Goal: Task Accomplishment & Management: Complete application form

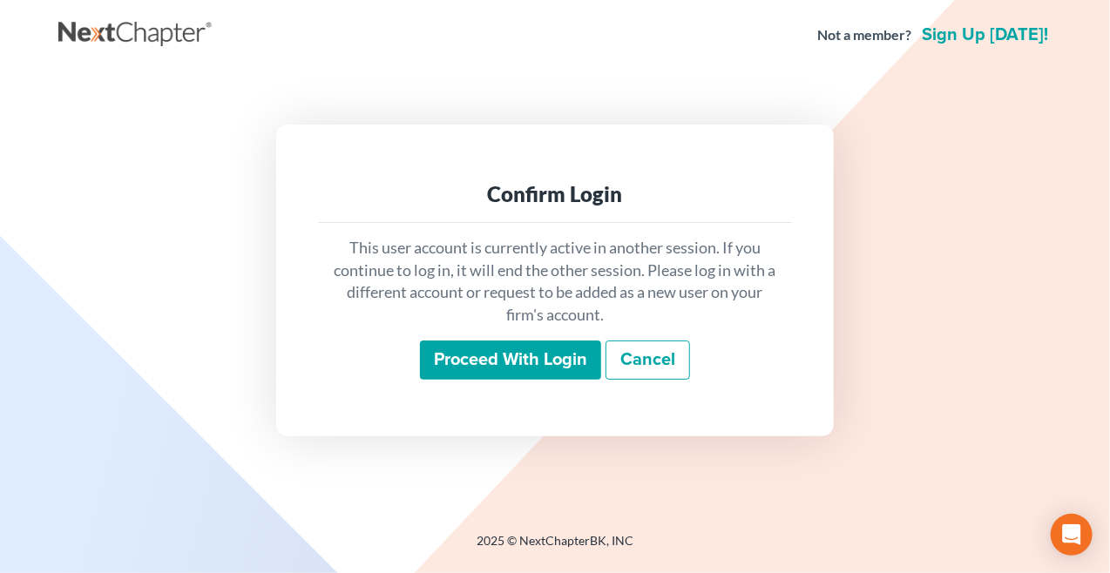
click at [532, 363] on input "Proceed with login" at bounding box center [510, 361] width 181 height 40
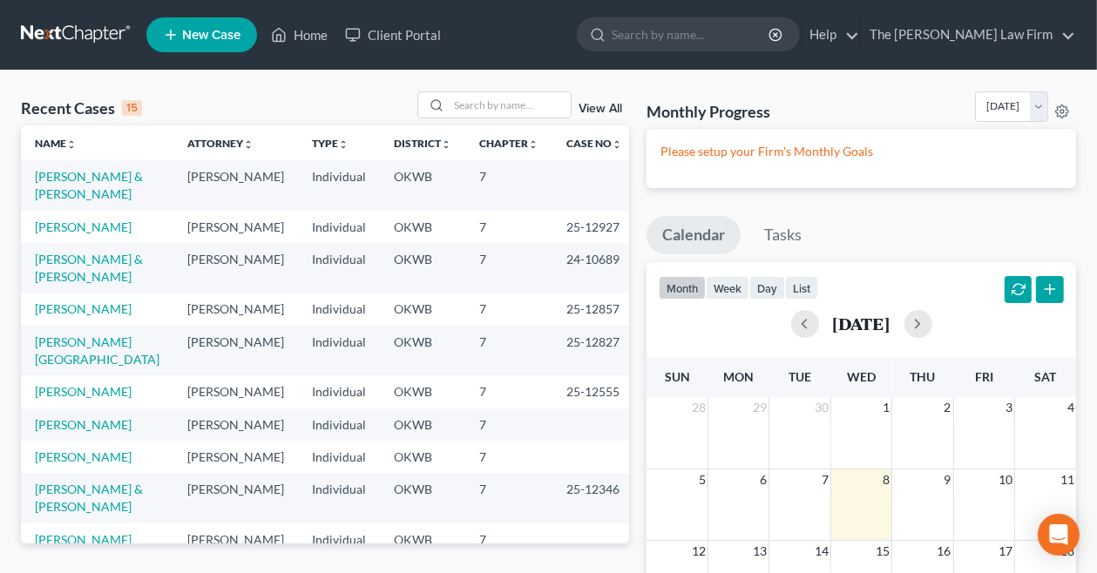
click at [235, 34] on span "New Case" at bounding box center [211, 35] width 58 height 13
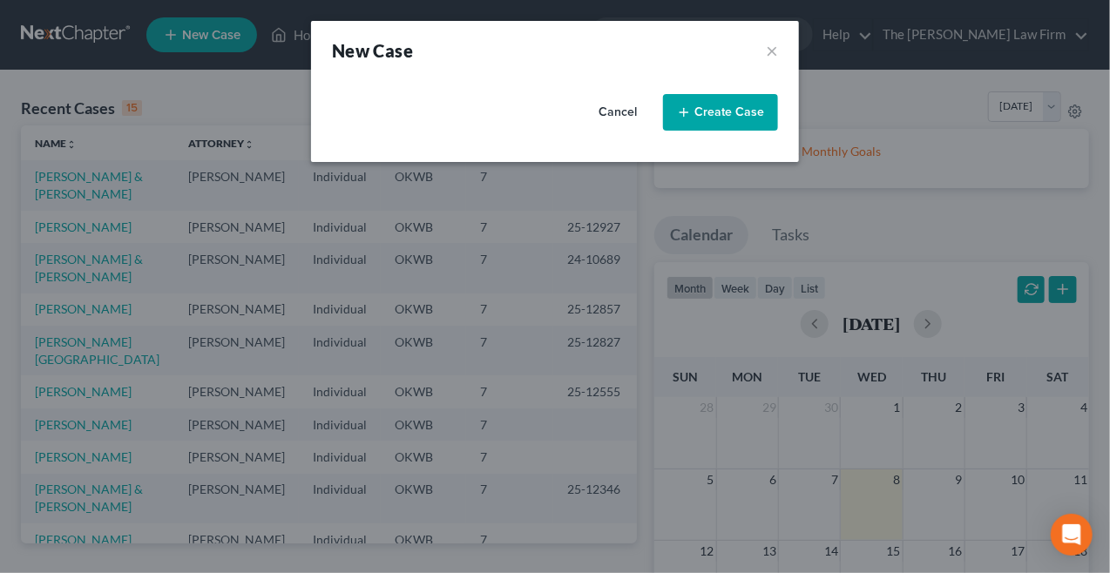
select select "65"
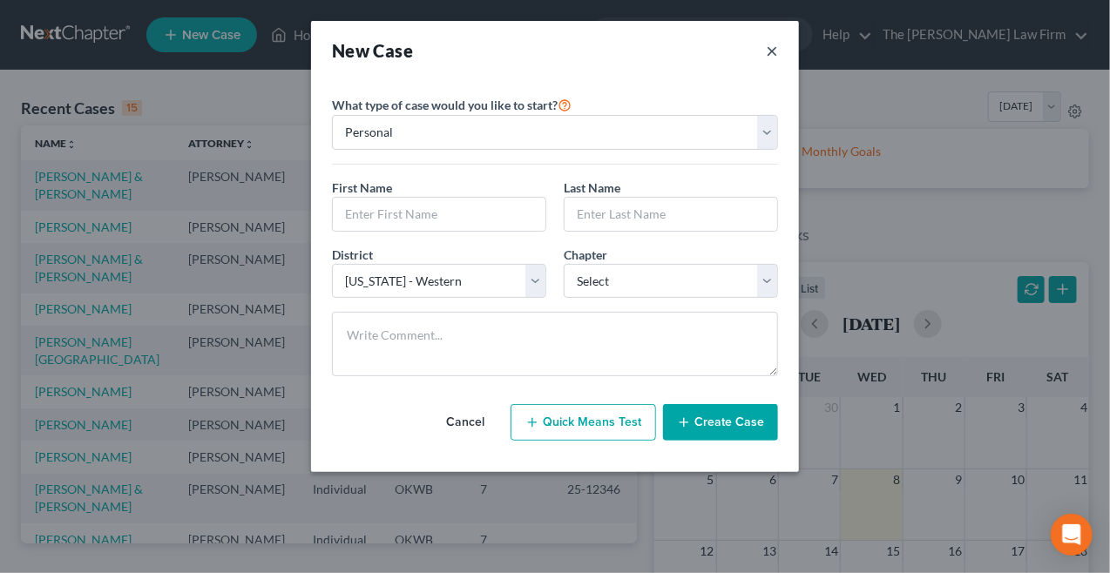
click at [769, 46] on button "×" at bounding box center [772, 50] width 12 height 24
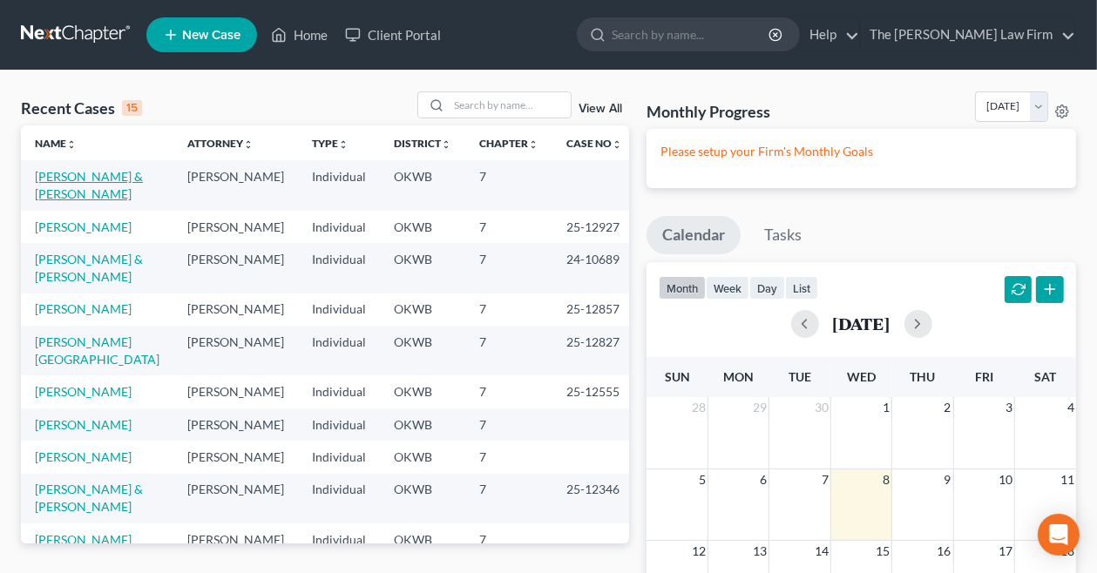
click at [78, 186] on link "[PERSON_NAME] & [PERSON_NAME]" at bounding box center [89, 185] width 108 height 32
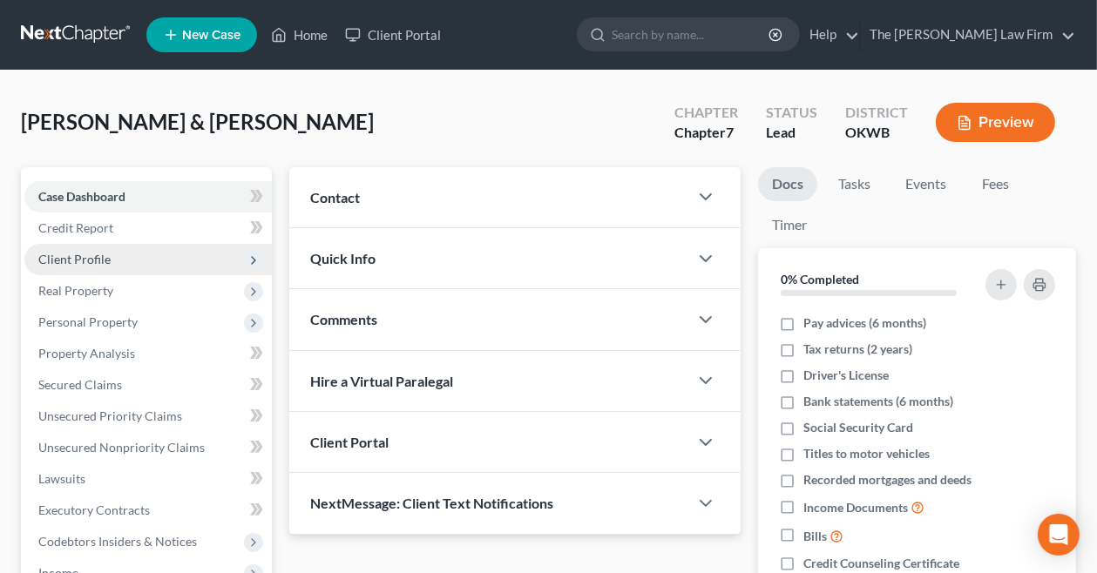
drag, startPoint x: 60, startPoint y: 261, endPoint x: 199, endPoint y: 263, distance: 138.6
click at [71, 261] on span "Client Profile" at bounding box center [74, 259] width 72 height 15
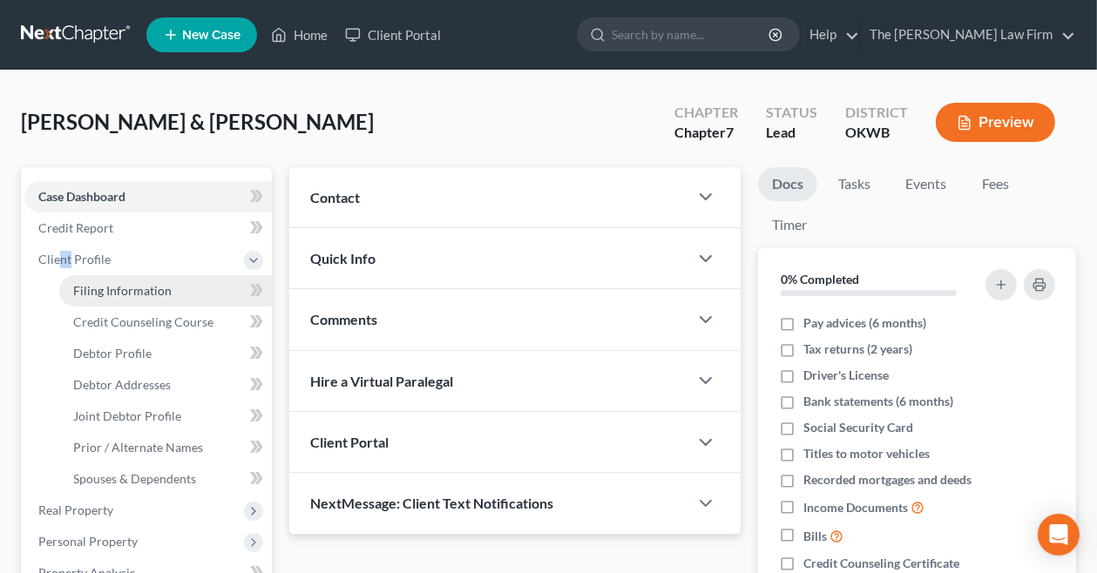
click at [112, 290] on span "Filing Information" at bounding box center [122, 290] width 98 height 15
select select "1"
select select "0"
select select "65"
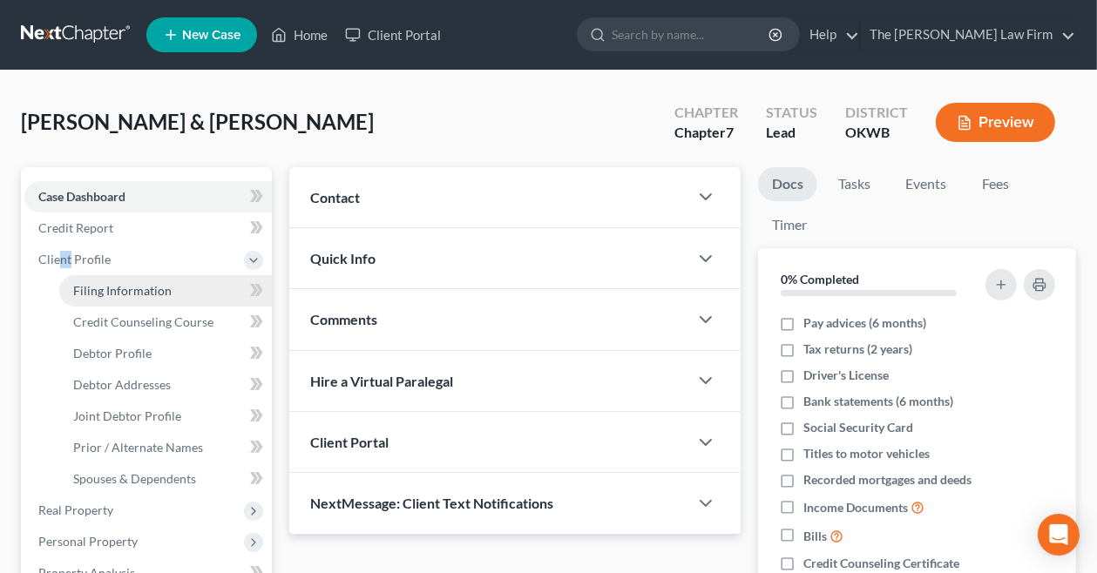
select select "37"
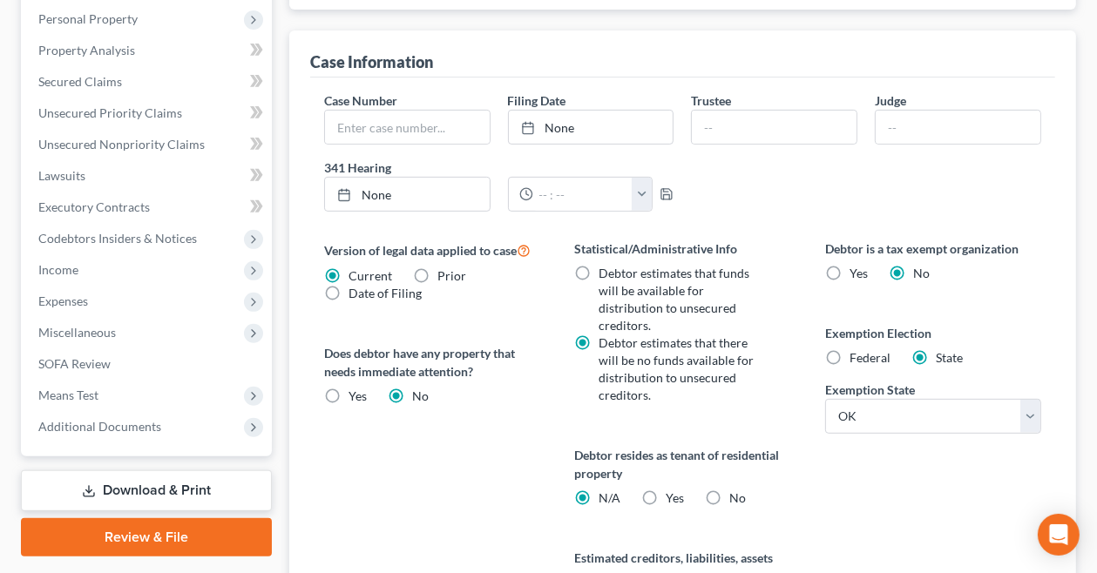
scroll to position [610, 0]
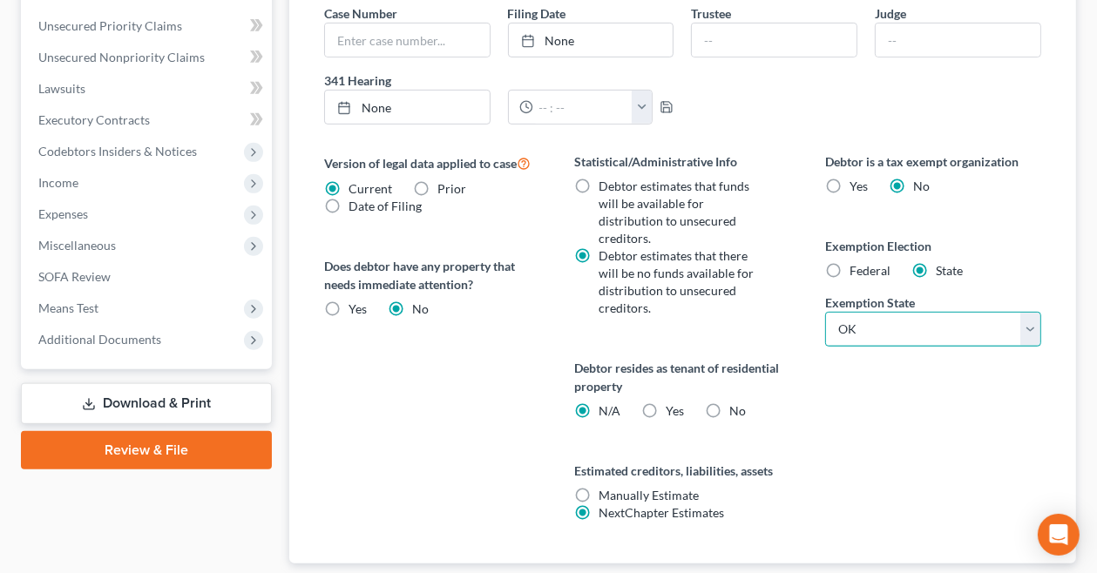
click at [1030, 329] on select "State [US_STATE] AK AR AZ CA CO CT DE DC [GEOGRAPHIC_DATA] [GEOGRAPHIC_DATA] GU…" at bounding box center [933, 329] width 216 height 35
click at [886, 421] on div "Debtor is a tax exempt organization Yes No Exemption Election Federal State Exe…" at bounding box center [933, 357] width 251 height 411
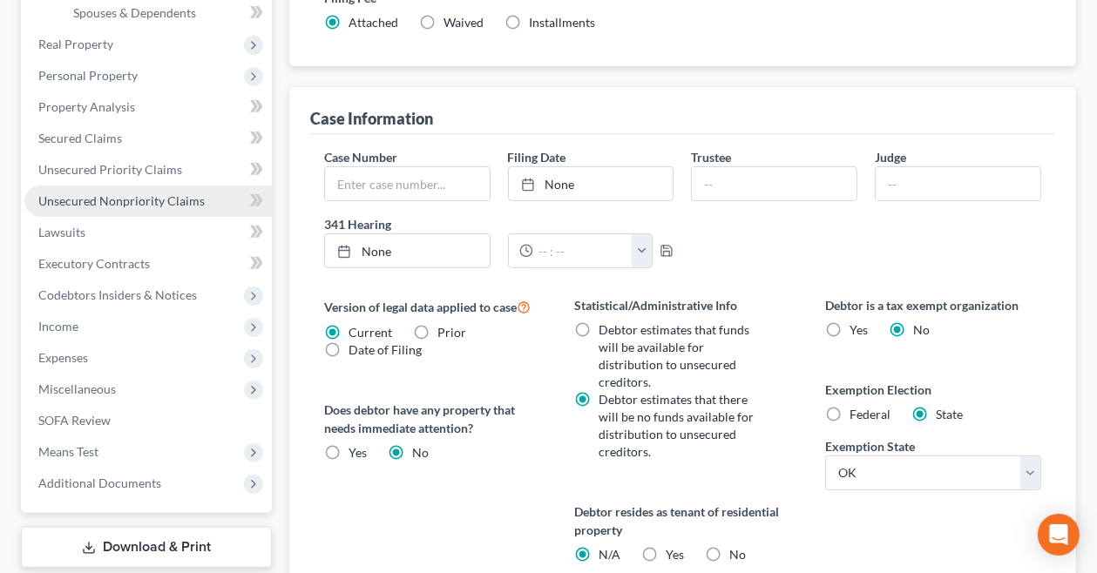
scroll to position [436, 0]
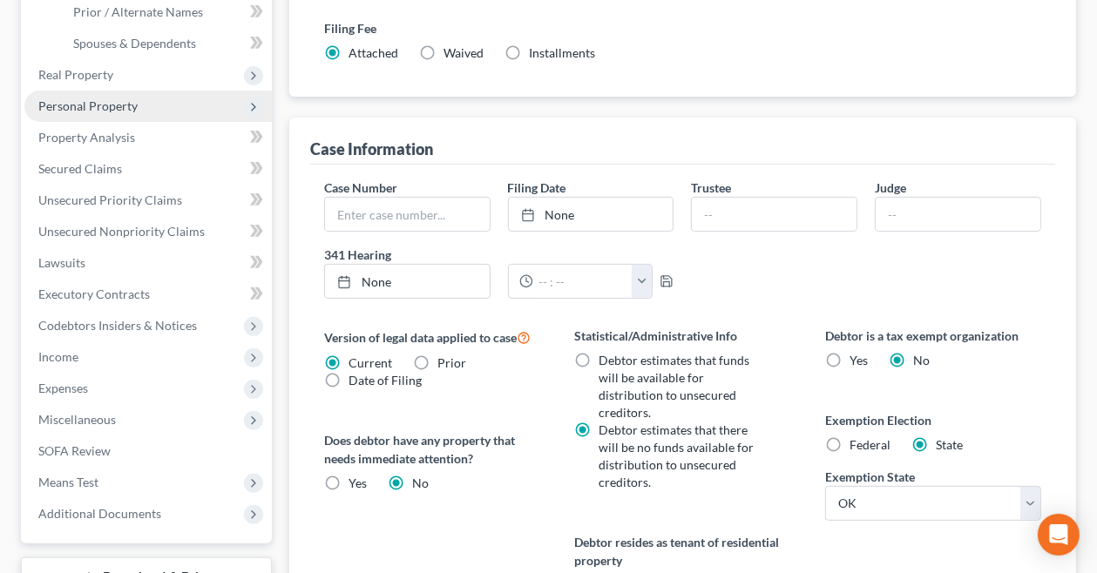
click at [80, 105] on span "Personal Property" at bounding box center [87, 105] width 99 height 15
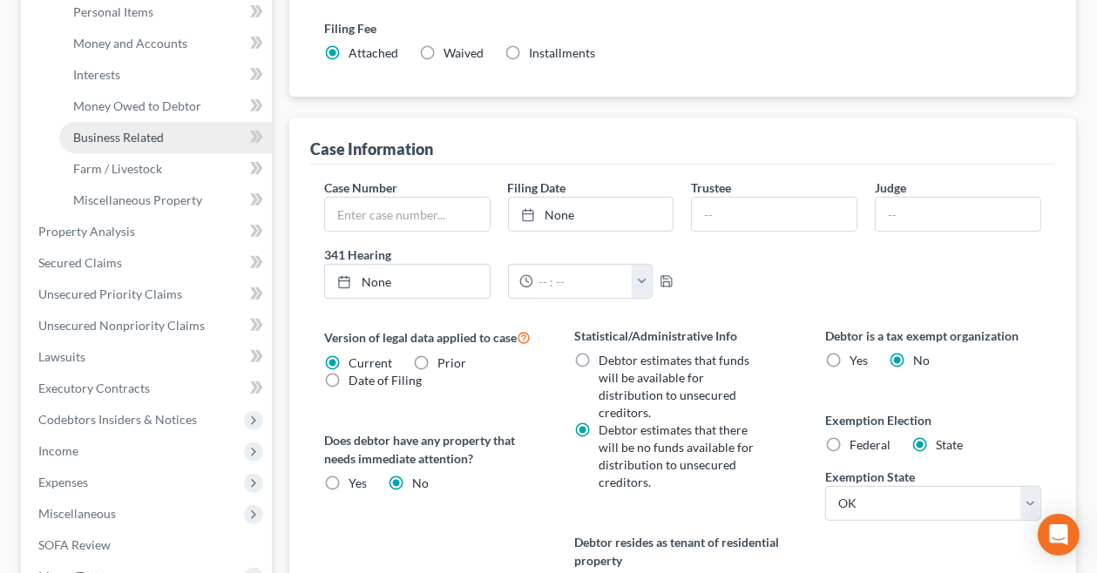
click at [117, 135] on span "Business Related" at bounding box center [118, 137] width 91 height 15
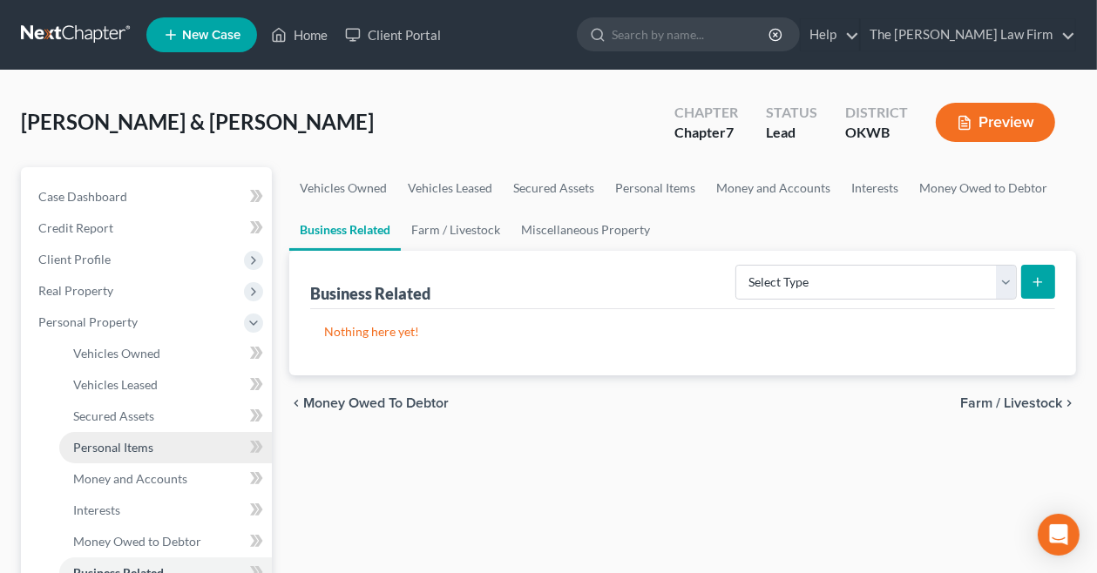
click at [89, 440] on span "Personal Items" at bounding box center [113, 447] width 80 height 15
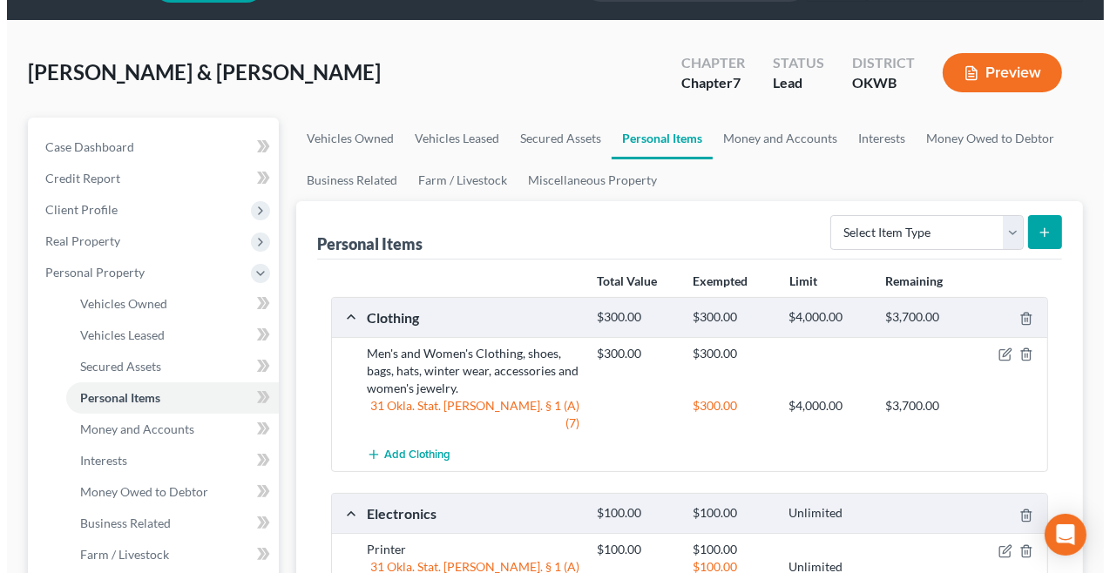
scroll to position [174, 0]
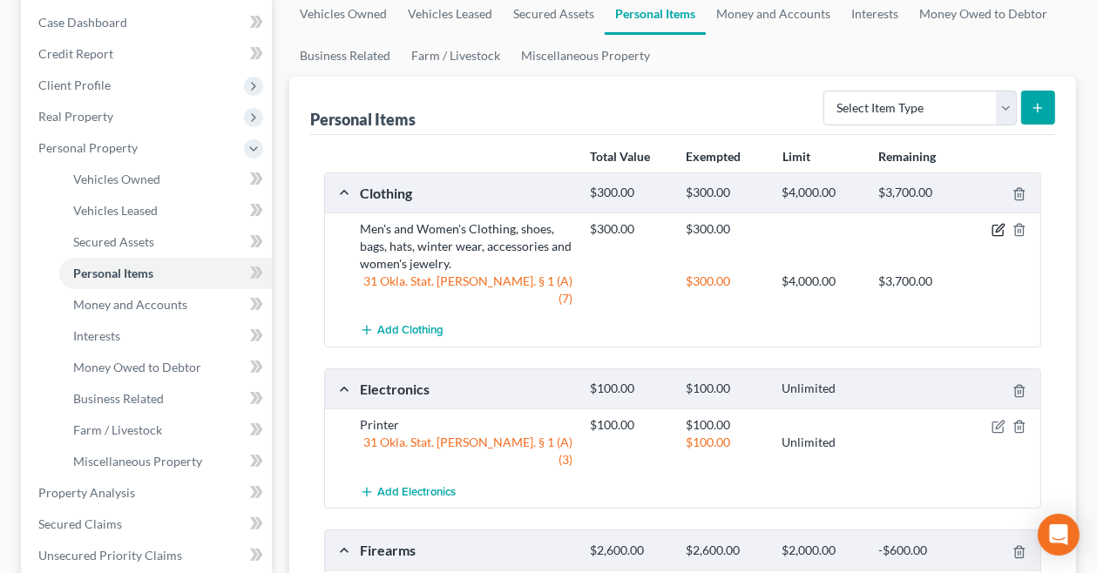
click at [1000, 228] on icon "button" at bounding box center [1000, 229] width 8 height 8
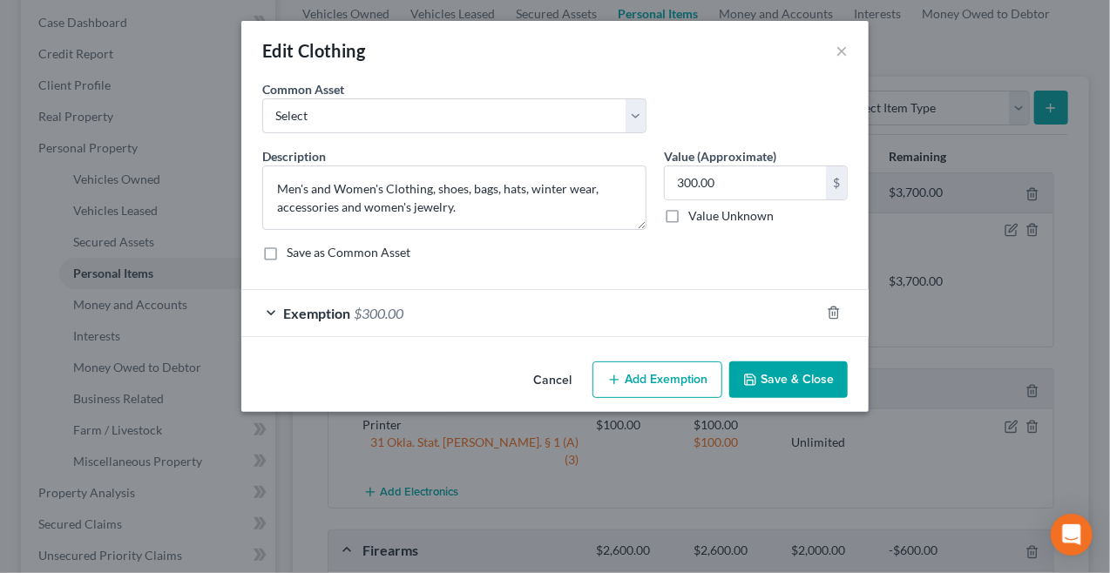
click at [331, 312] on span "Exemption" at bounding box center [316, 313] width 67 height 17
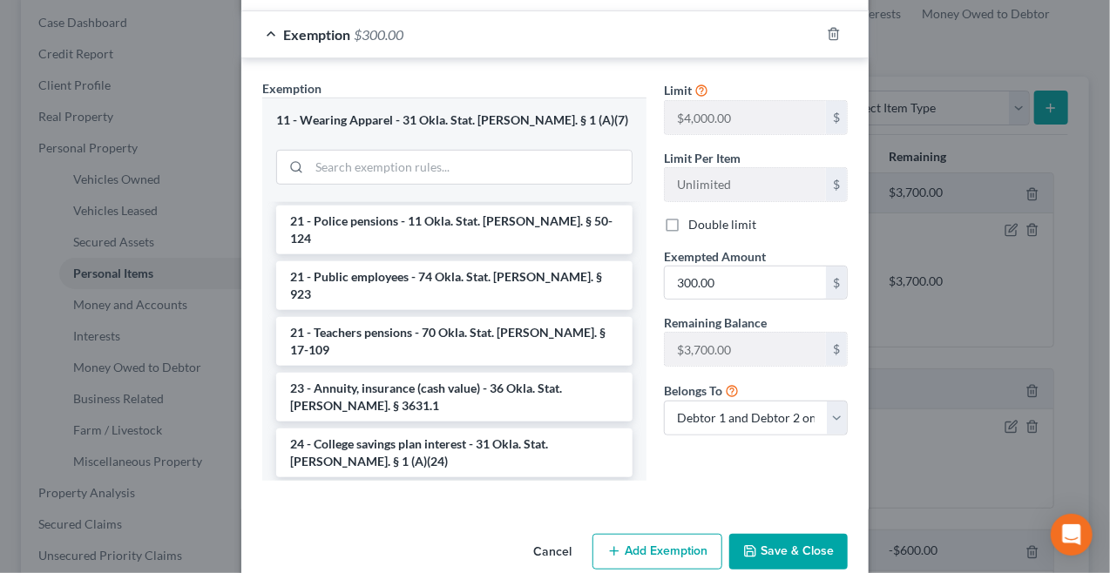
scroll to position [308, 0]
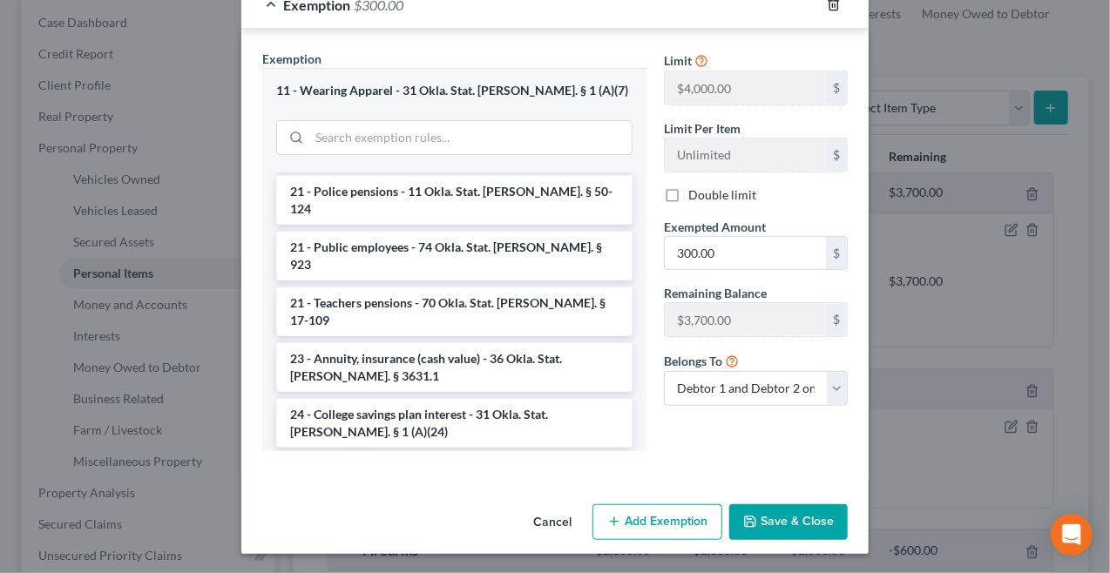
click at [833, 4] on line "button" at bounding box center [833, 5] width 0 height 3
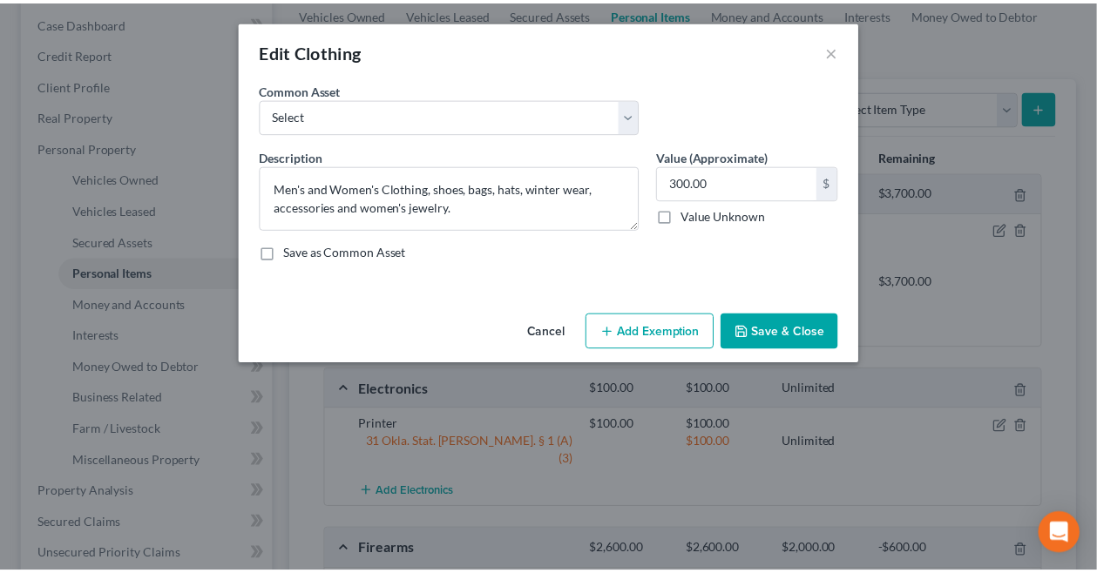
scroll to position [0, 0]
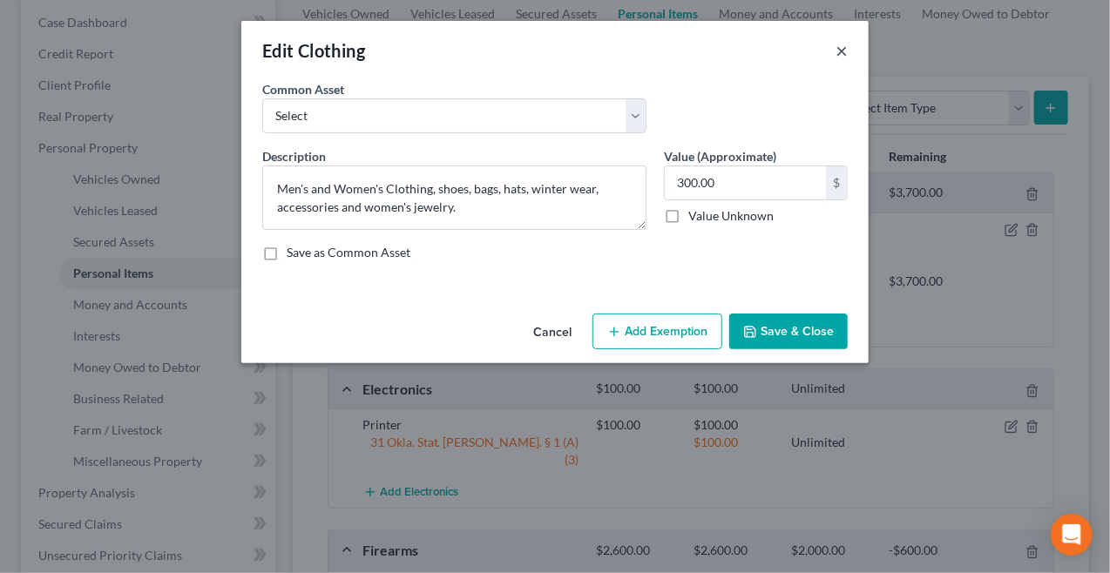
click at [844, 49] on button "×" at bounding box center [842, 50] width 12 height 21
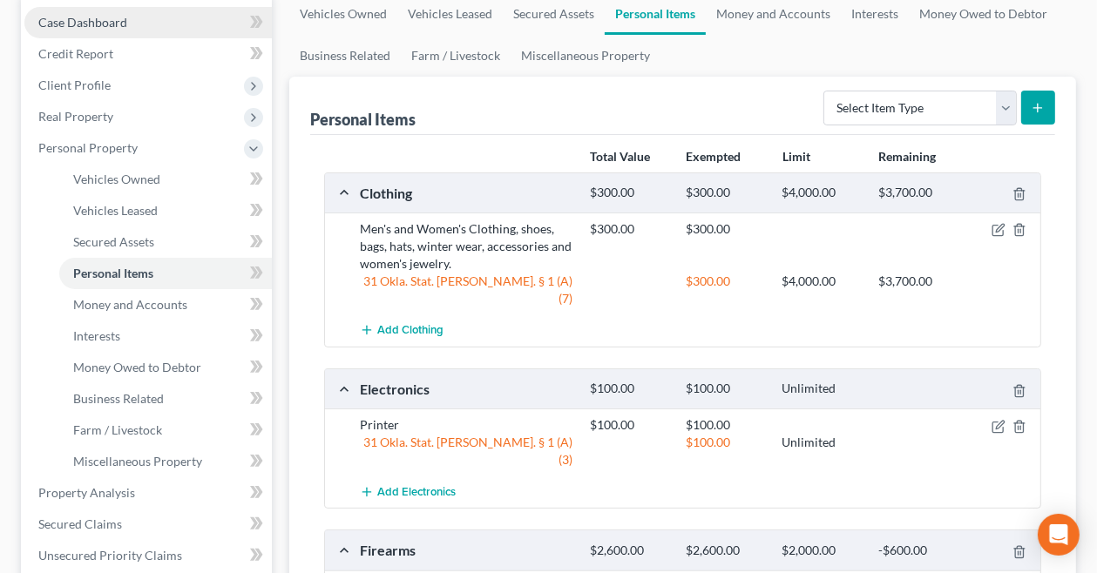
click at [73, 22] on span "Case Dashboard" at bounding box center [82, 22] width 89 height 15
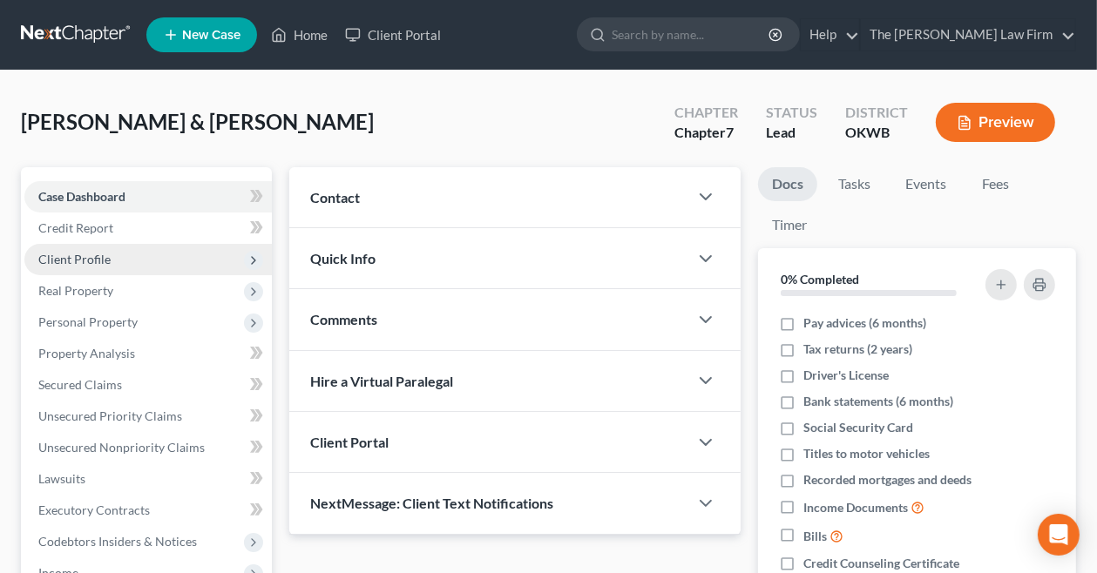
click at [101, 254] on span "Client Profile" at bounding box center [74, 259] width 72 height 15
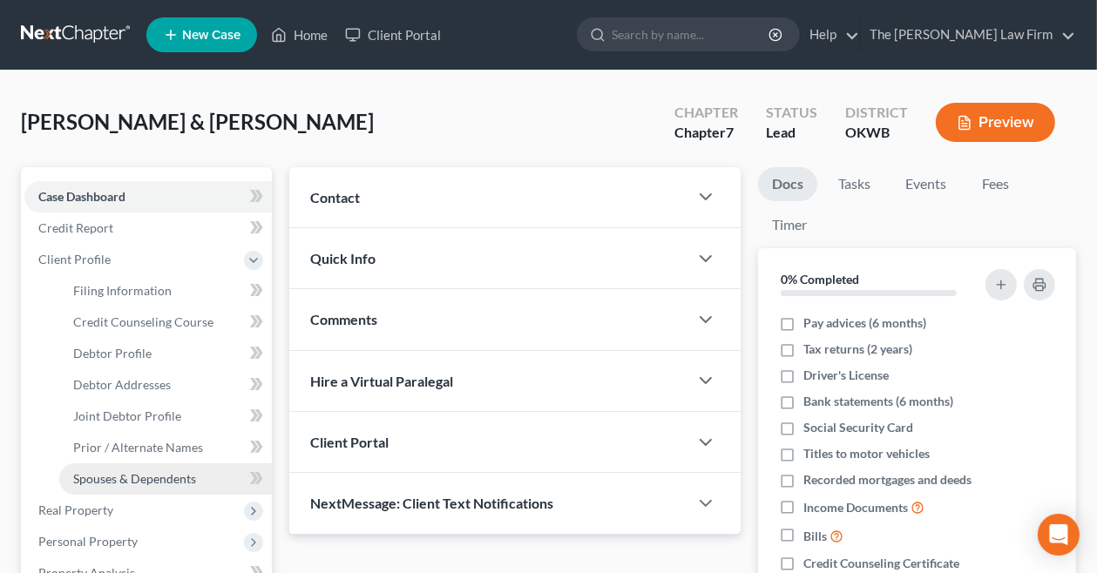
click at [115, 478] on span "Spouses & Dependents" at bounding box center [134, 478] width 123 height 15
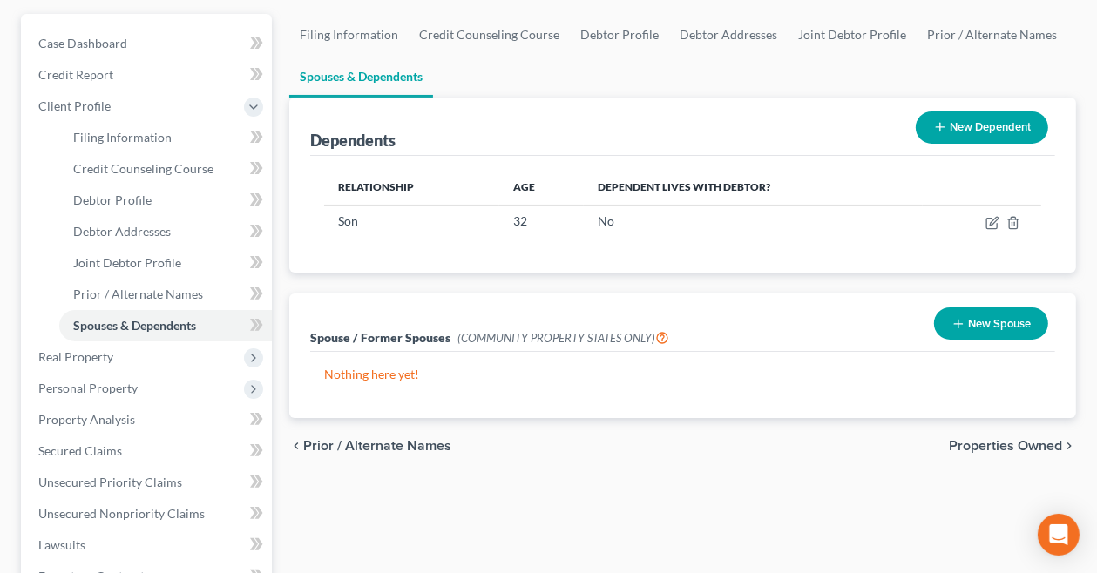
scroll to position [174, 0]
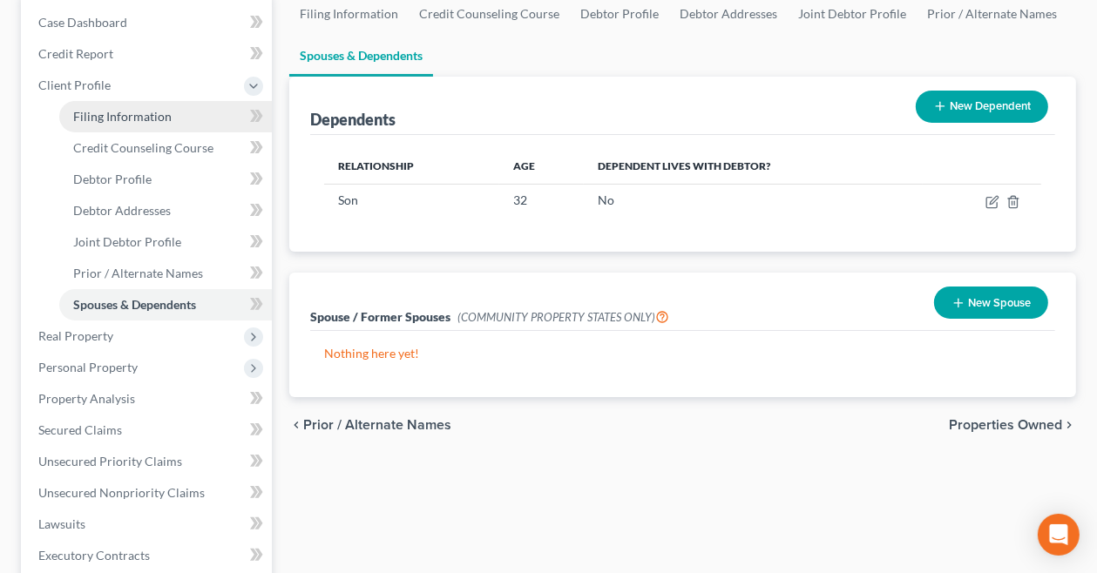
click at [111, 119] on span "Filing Information" at bounding box center [122, 116] width 98 height 15
select select "1"
select select "0"
select select "65"
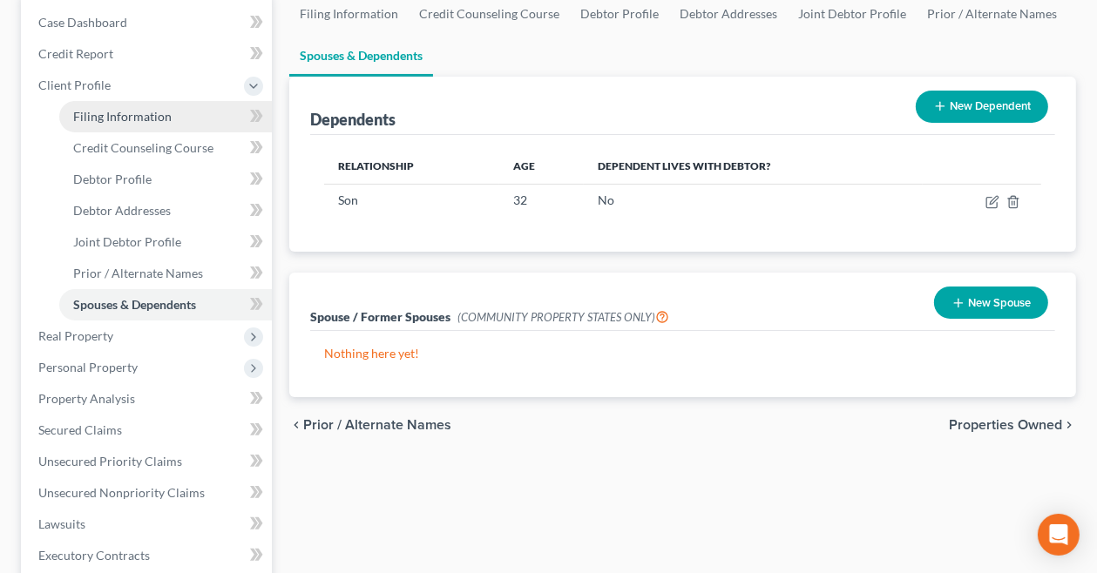
select select "0"
select select "37"
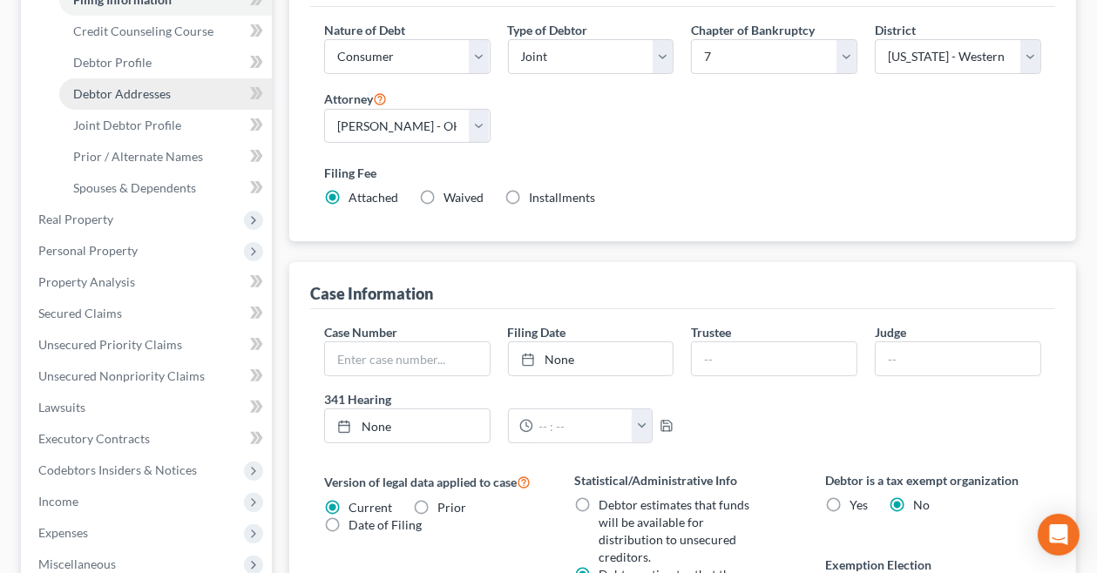
scroll to position [261, 0]
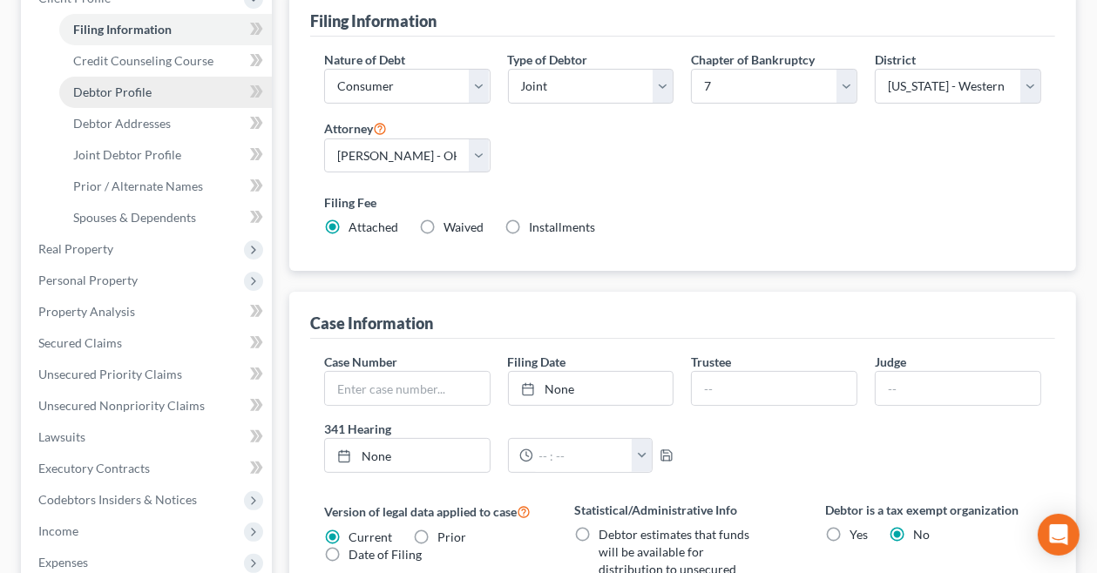
click at [111, 82] on link "Debtor Profile" at bounding box center [165, 92] width 213 height 31
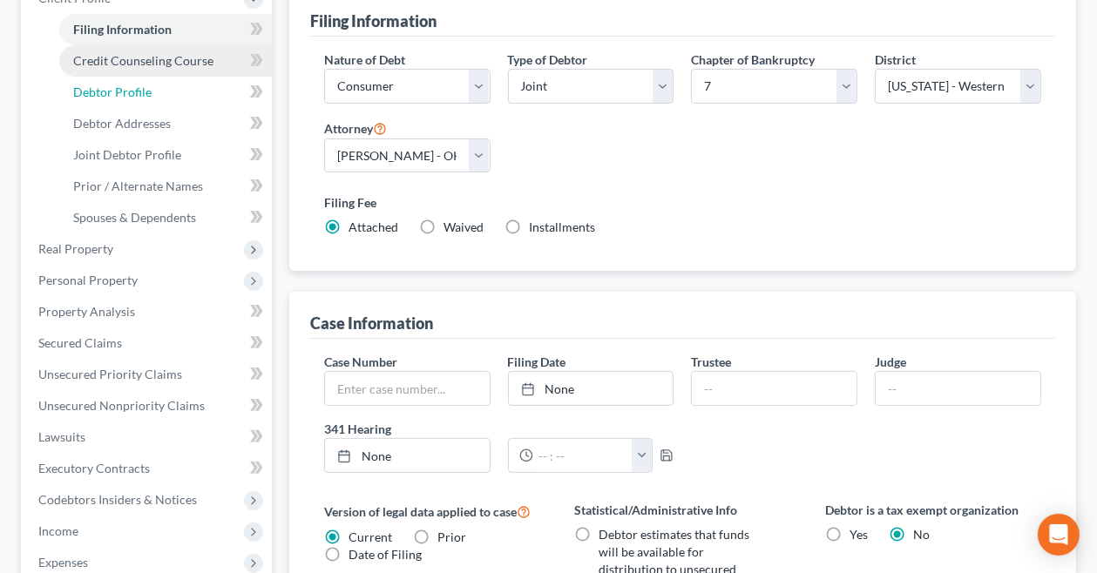
select select "1"
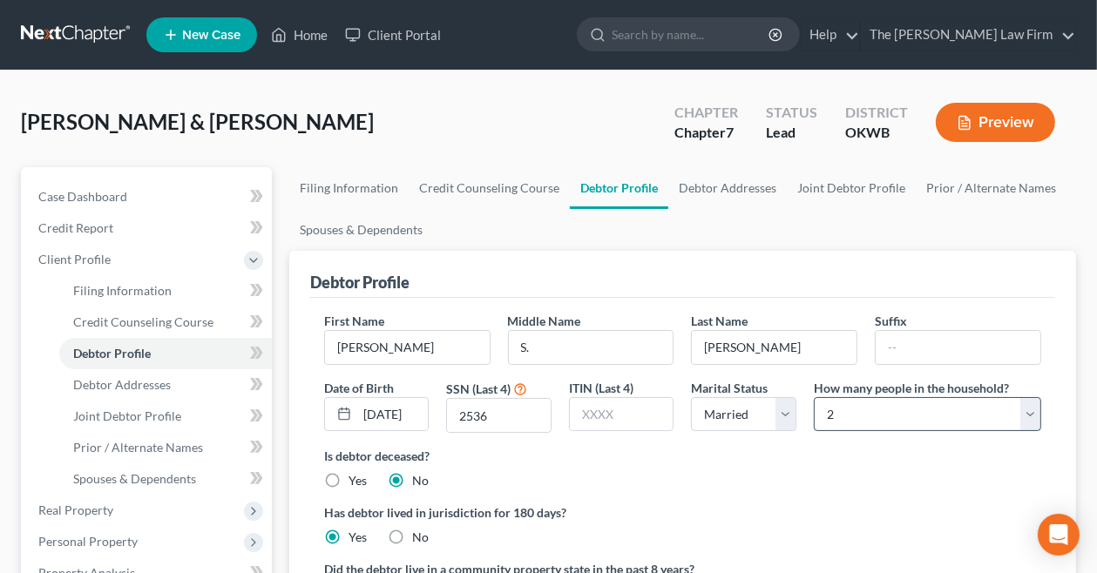
scroll to position [87, 0]
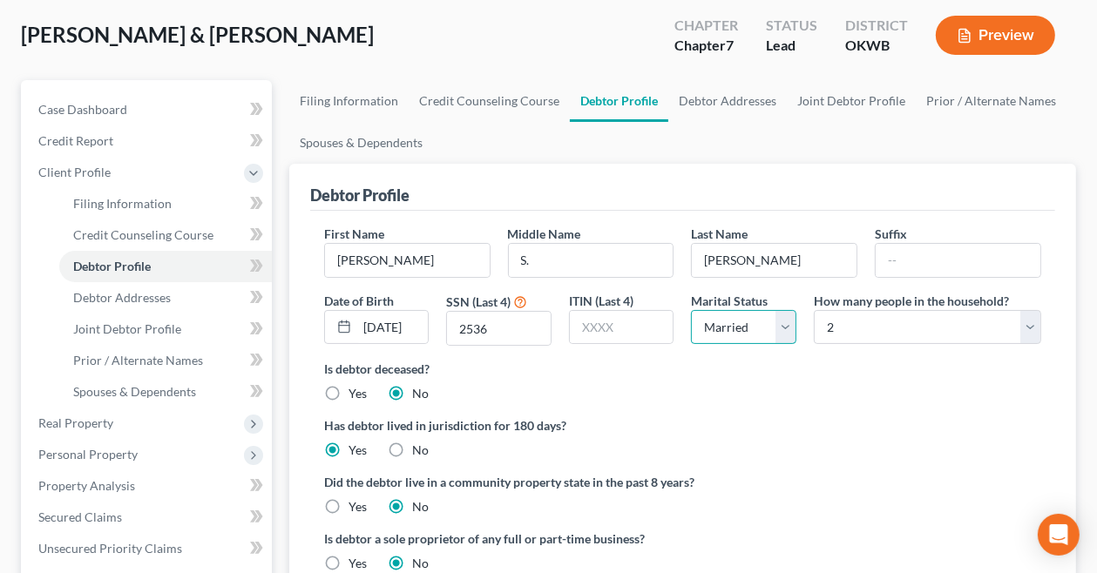
click at [786, 330] on select "Select Single Married Separated Divorced Widowed" at bounding box center [743, 327] width 105 height 35
click at [905, 397] on div "Is debtor deceased? Yes No" at bounding box center [682, 381] width 717 height 43
